Goal: Obtain resource: Download file/media

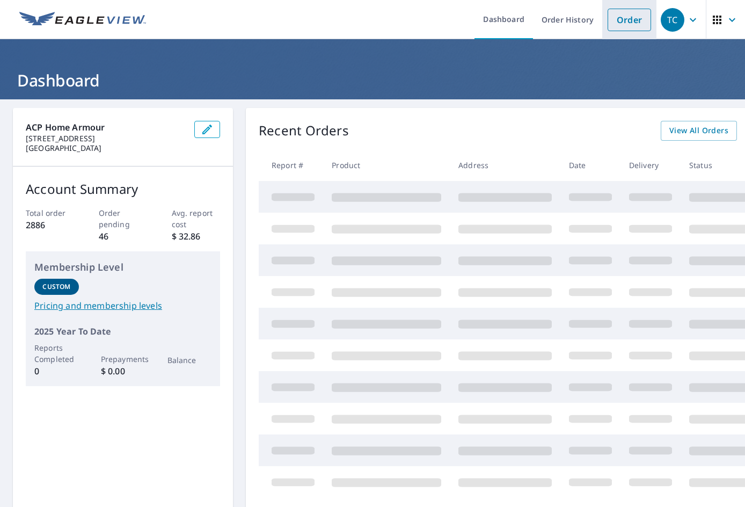
click at [626, 20] on link "Order" at bounding box center [629, 20] width 43 height 23
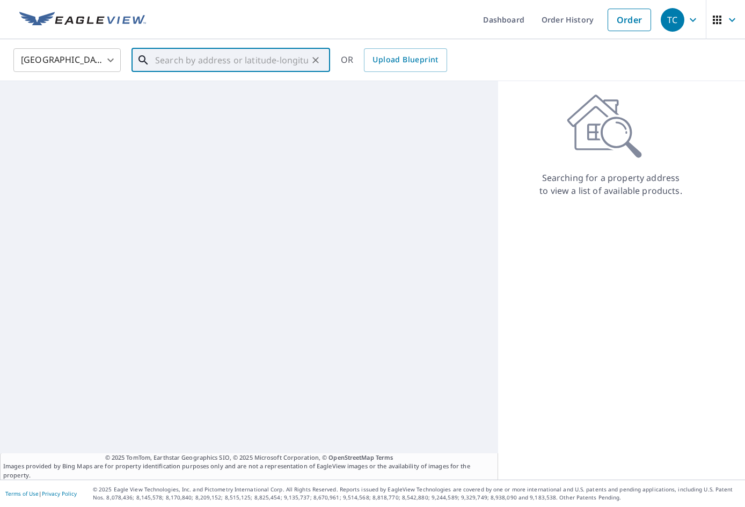
click at [259, 68] on input "text" at bounding box center [231, 60] width 153 height 30
paste input "[STREET_ADDRESS]"
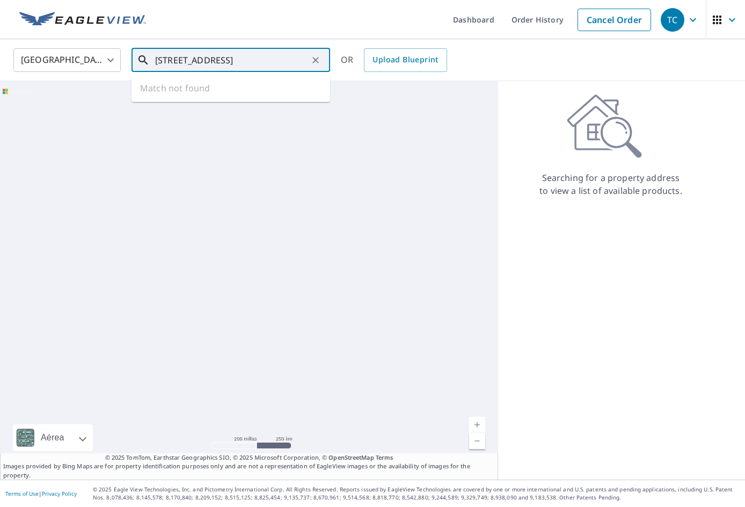
scroll to position [0, 19]
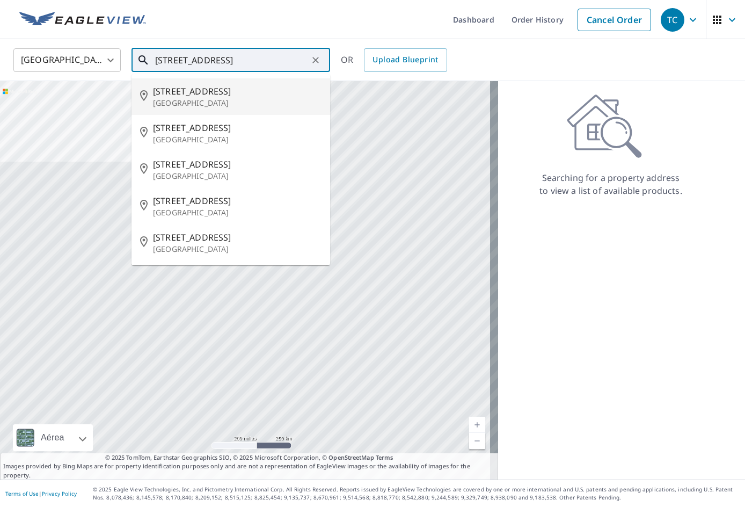
click at [217, 95] on span "[STREET_ADDRESS]" at bounding box center [237, 91] width 169 height 13
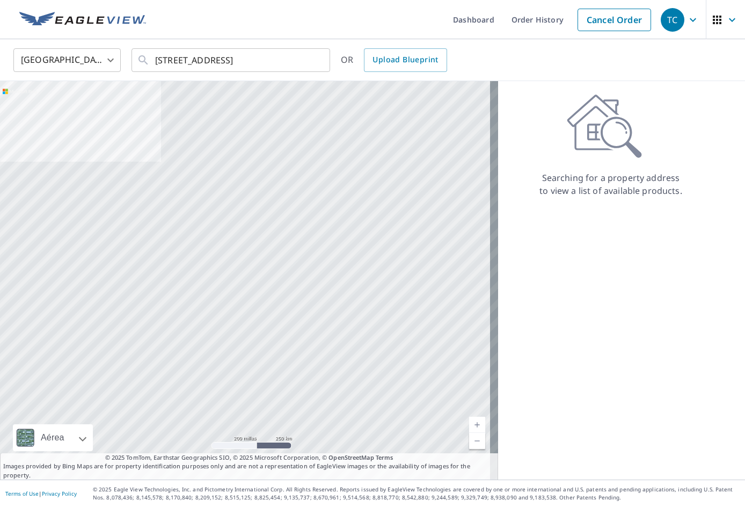
scroll to position [0, 0]
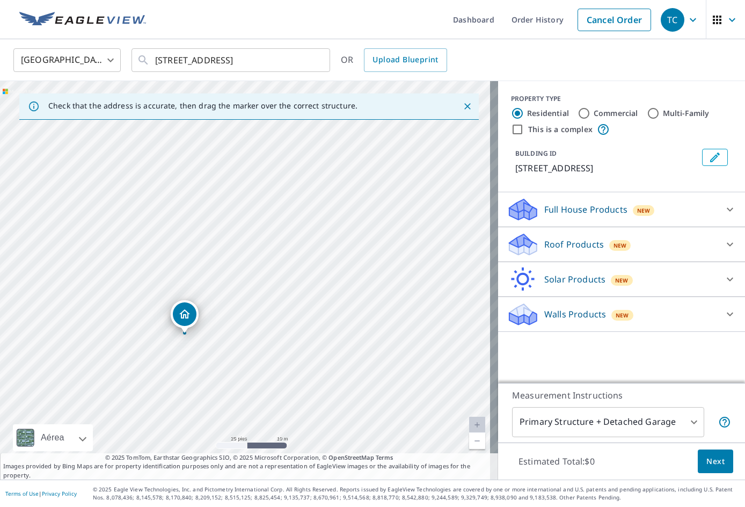
click at [565, 207] on p "Full House Products" at bounding box center [585, 209] width 83 height 13
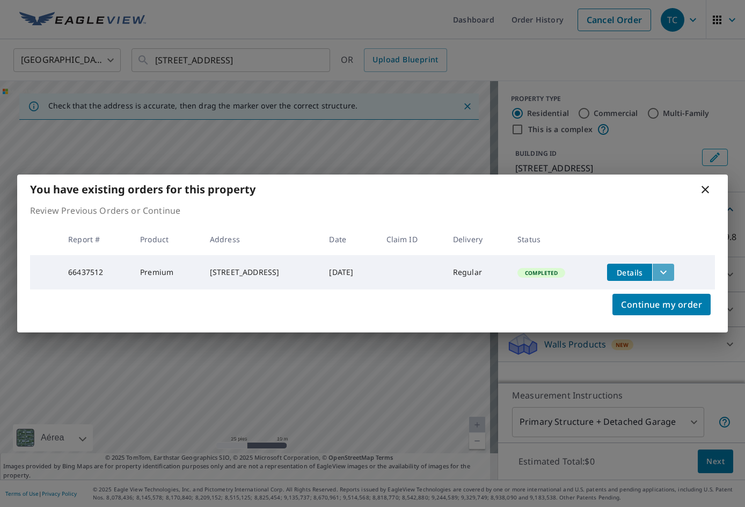
click at [670, 267] on icon "filesDropdownBtn-66437512" at bounding box center [663, 272] width 13 height 13
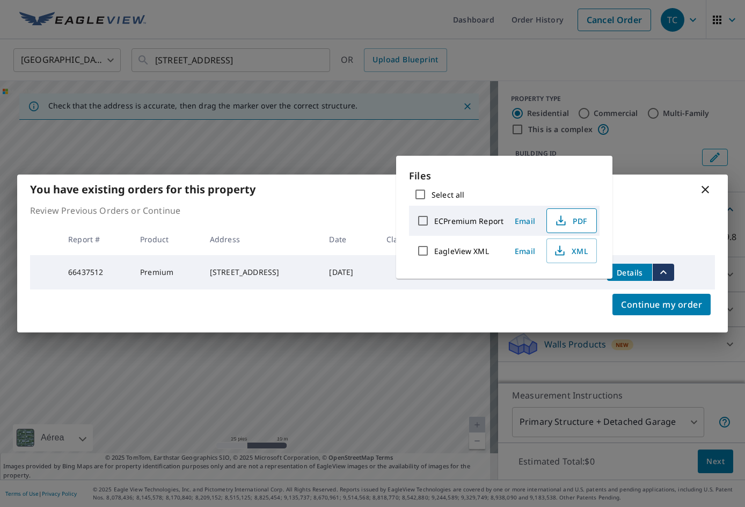
click at [576, 224] on span "PDF" at bounding box center [571, 220] width 34 height 13
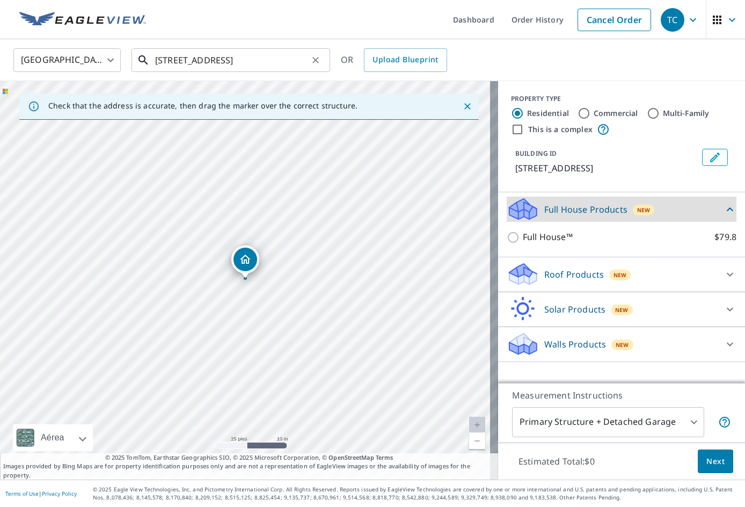
click at [213, 57] on input "[STREET_ADDRESS]" at bounding box center [231, 60] width 153 height 30
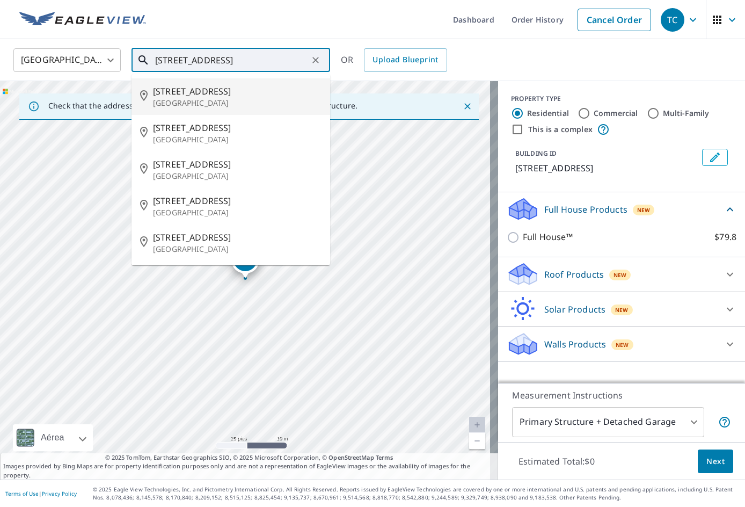
paste input "[STREET_ADDRESS]"
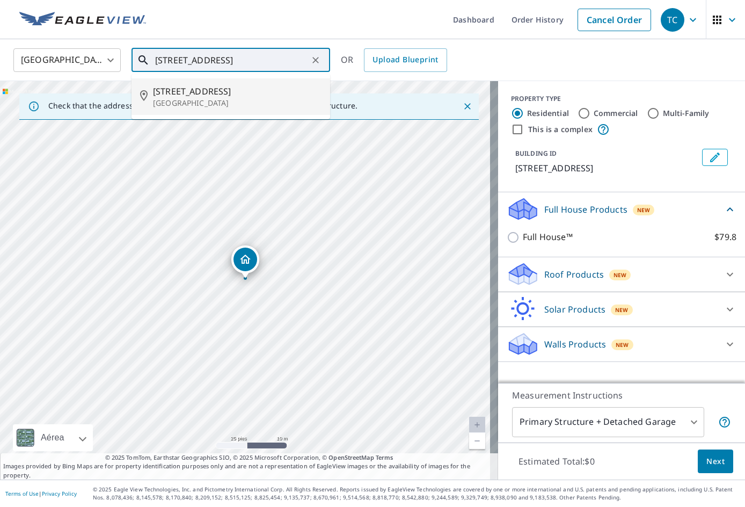
click at [209, 93] on span "[STREET_ADDRESS]" at bounding box center [237, 91] width 169 height 13
type input "[STREET_ADDRESS]"
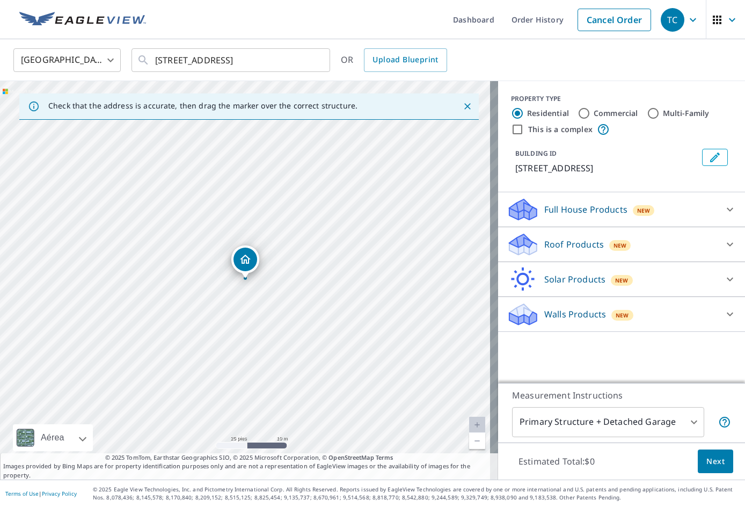
click at [547, 242] on p "Roof Products" at bounding box center [574, 244] width 60 height 13
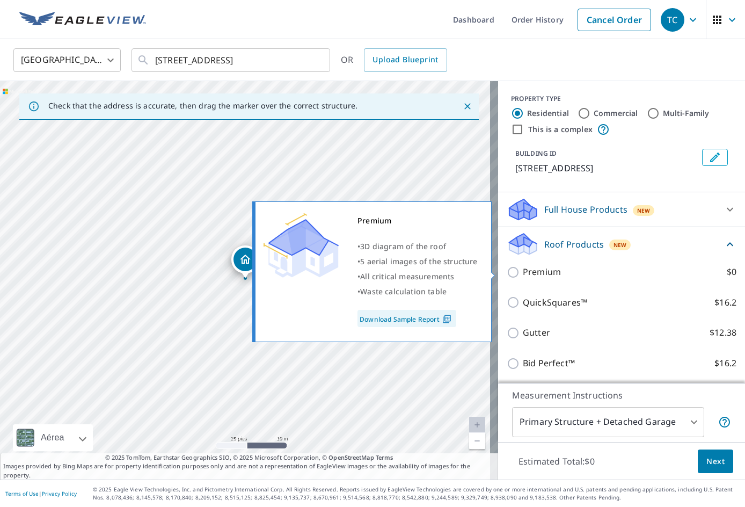
click at [540, 274] on p "Premium" at bounding box center [542, 271] width 38 height 13
click at [523, 274] on input "Premium $0" at bounding box center [515, 272] width 16 height 13
checkbox input "true"
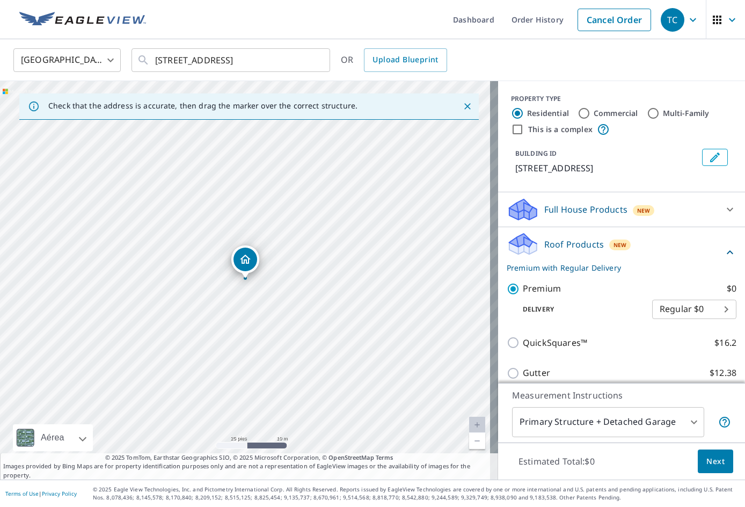
click at [58, 19] on img at bounding box center [82, 20] width 127 height 16
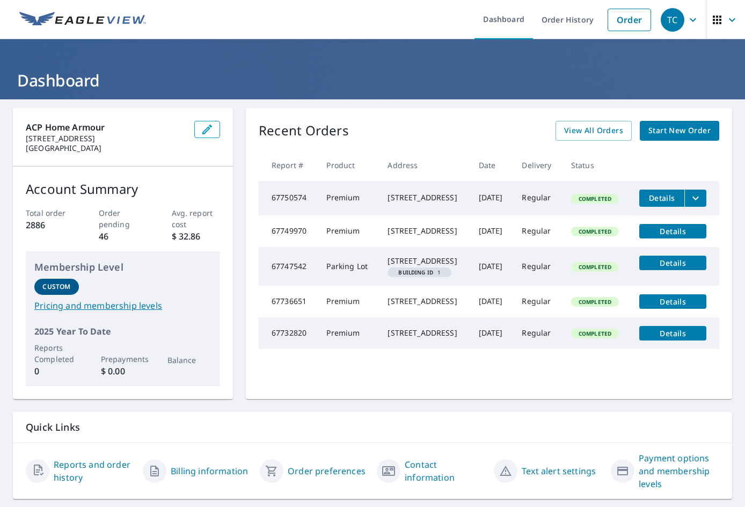
click at [689, 200] on icon "filesDropdownBtn-67750574" at bounding box center [695, 198] width 13 height 13
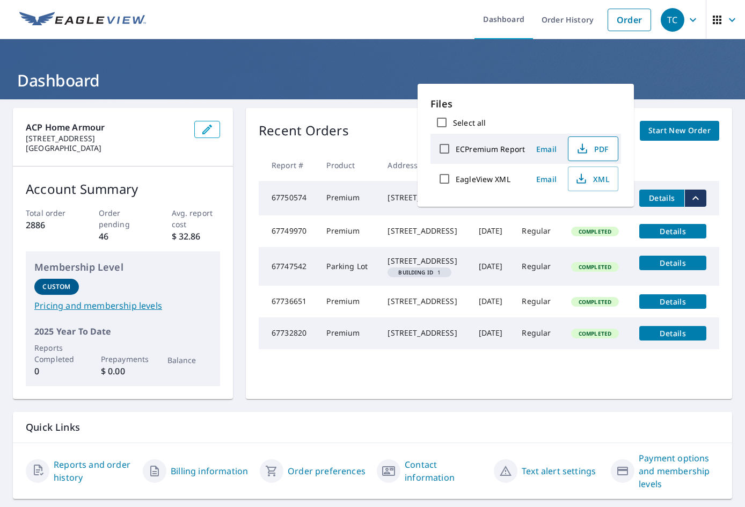
click at [589, 149] on span "PDF" at bounding box center [592, 148] width 34 height 13
click at [351, 76] on h1 "Dashboard" at bounding box center [373, 80] width 720 height 22
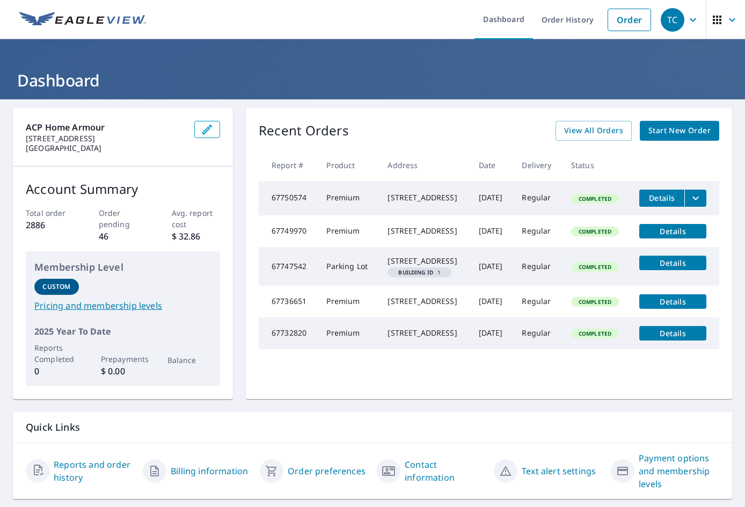
click at [89, 24] on img at bounding box center [82, 20] width 127 height 16
